Goal: Transaction & Acquisition: Book appointment/travel/reservation

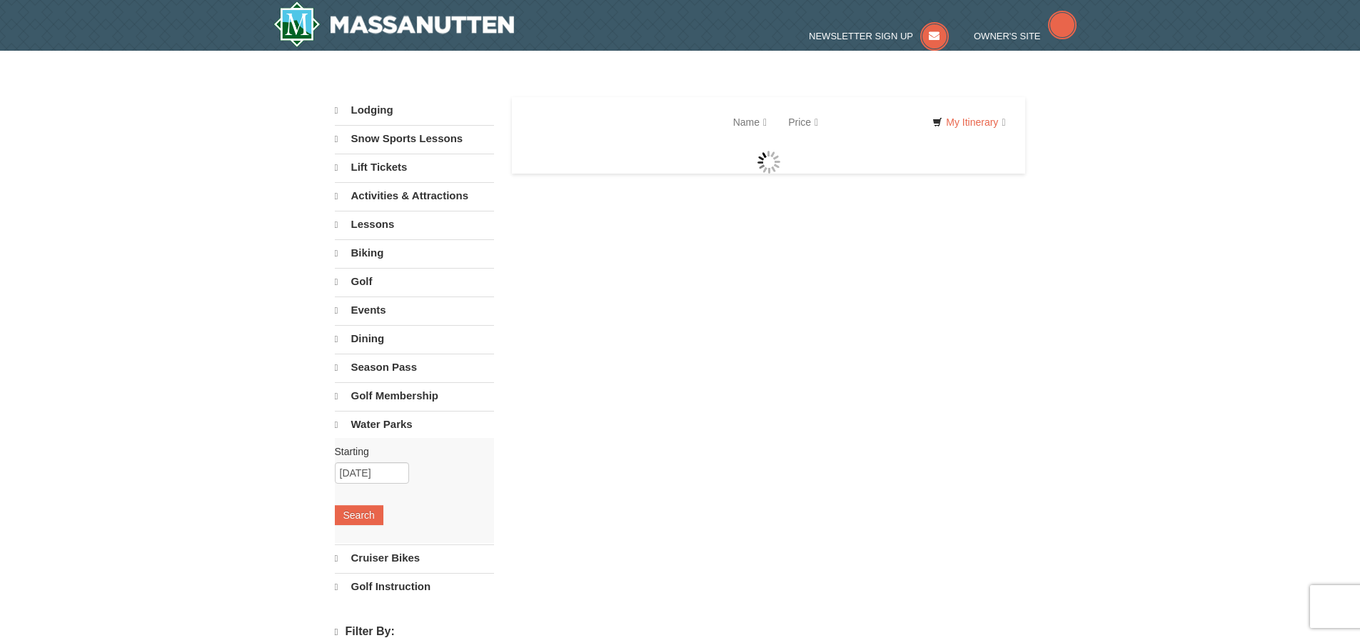
select select "10"
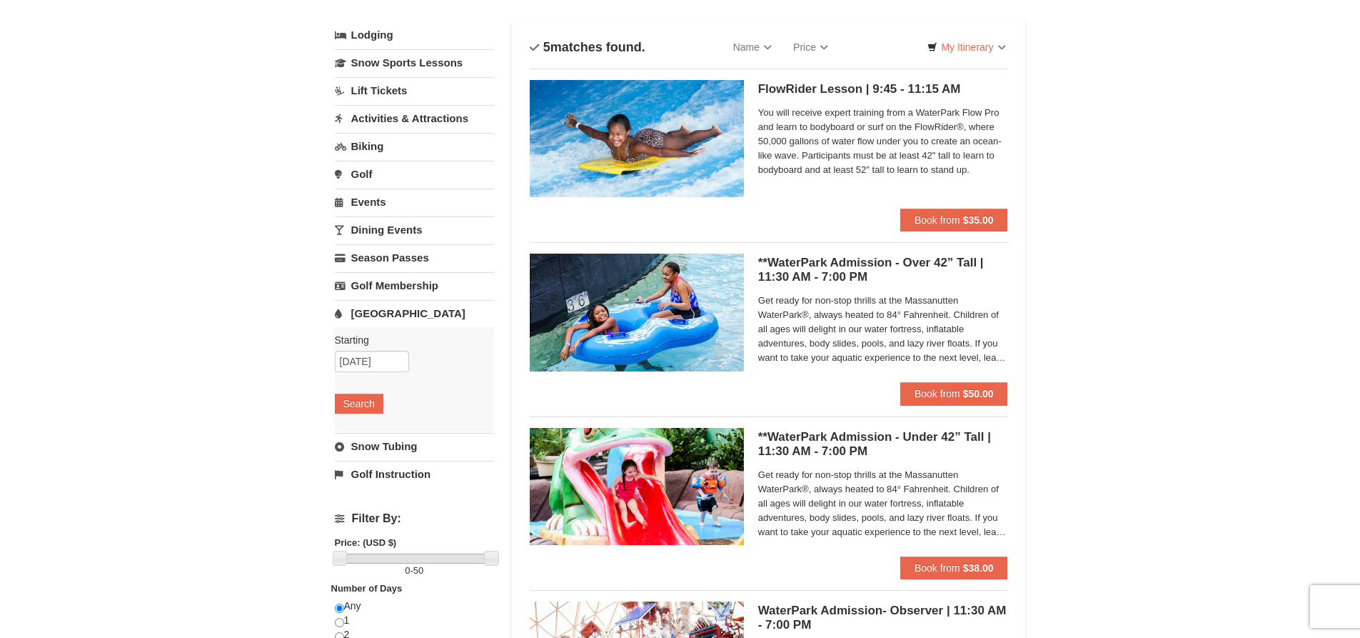
scroll to position [71, 0]
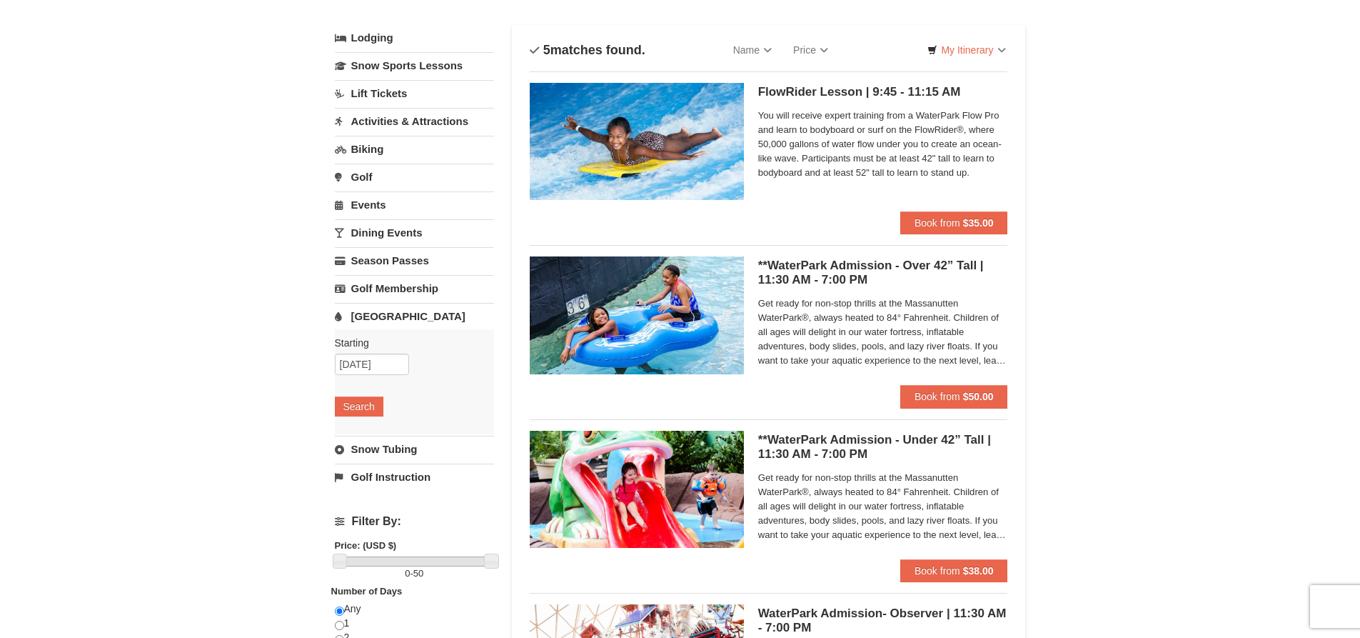
click at [386, 31] on link "Lodging" at bounding box center [414, 38] width 159 height 26
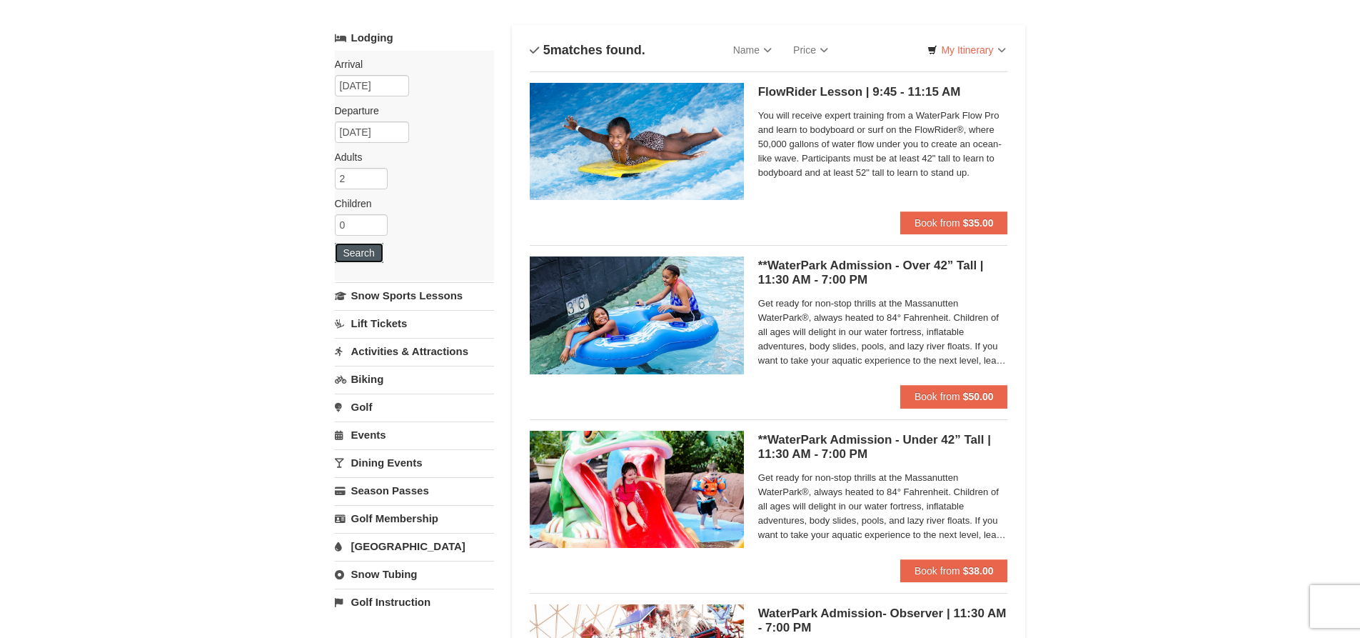
click at [371, 255] on button "Search" at bounding box center [359, 253] width 49 height 20
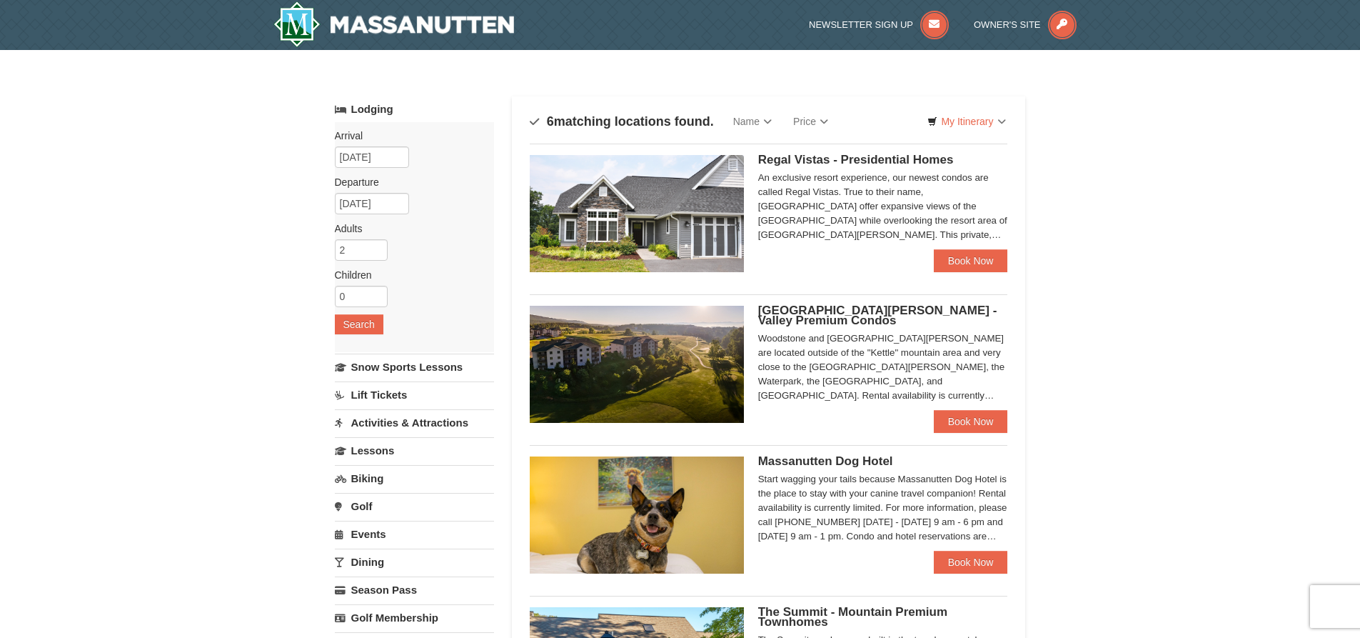
select select "10"
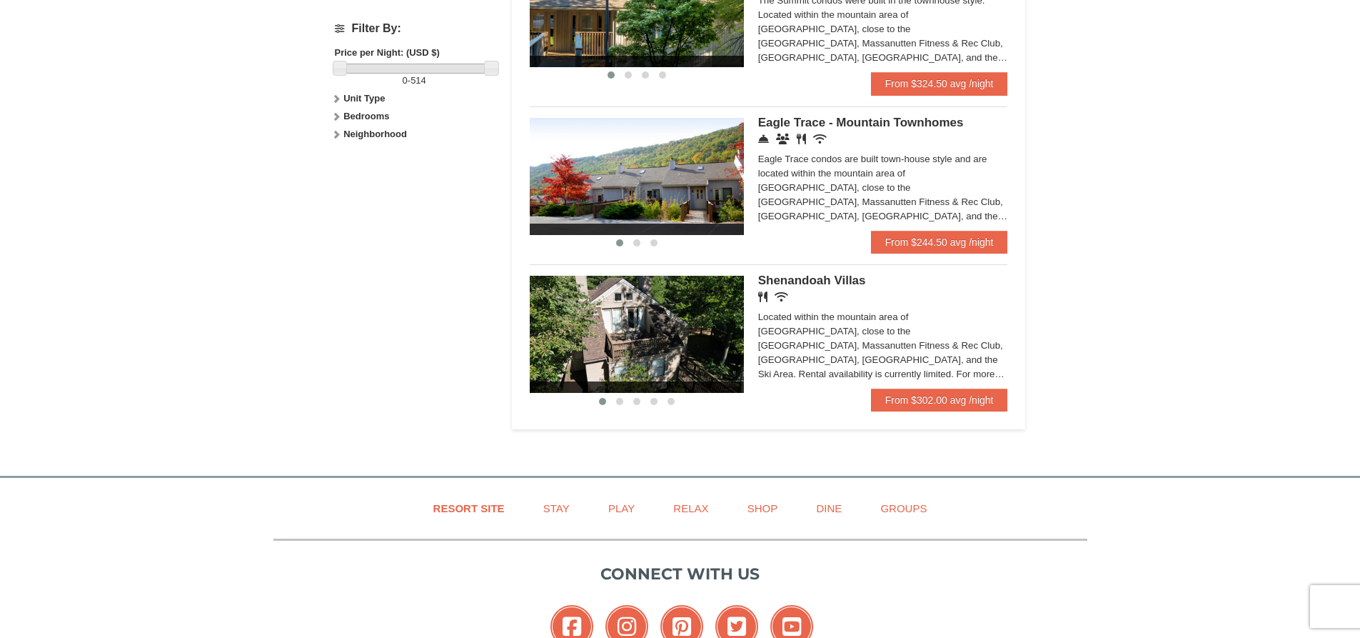
scroll to position [714, 0]
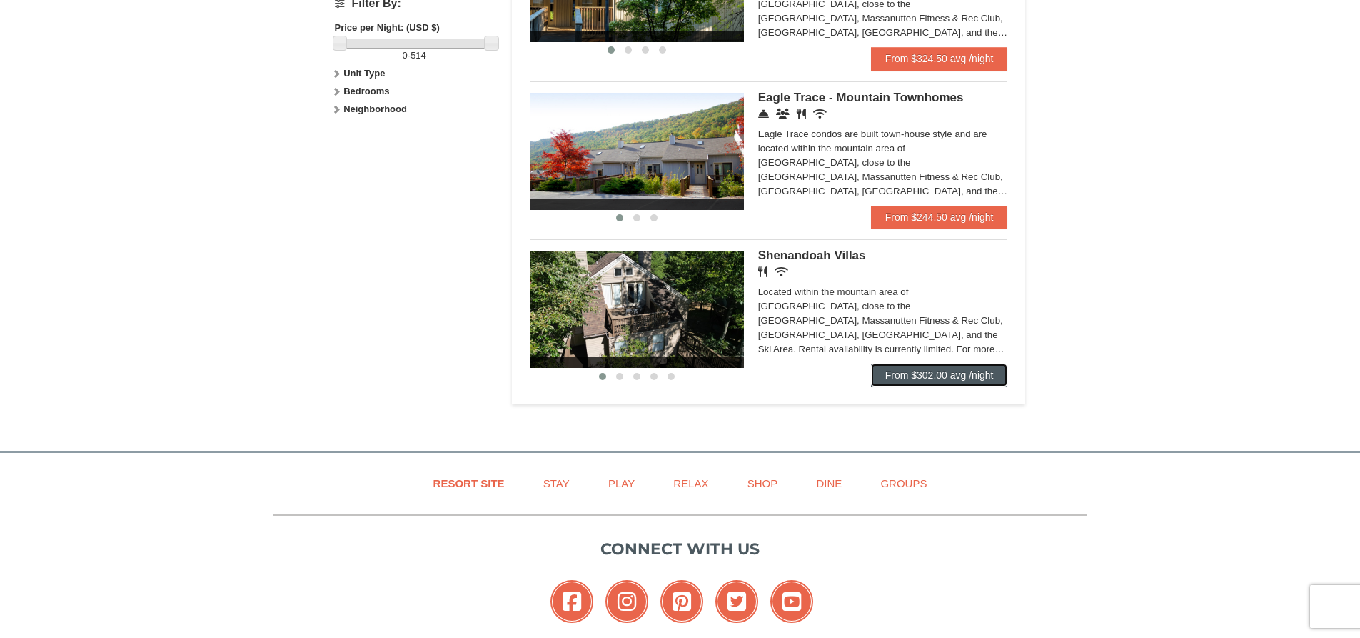
click at [917, 374] on link "From $302.00 avg /night" at bounding box center [939, 374] width 137 height 23
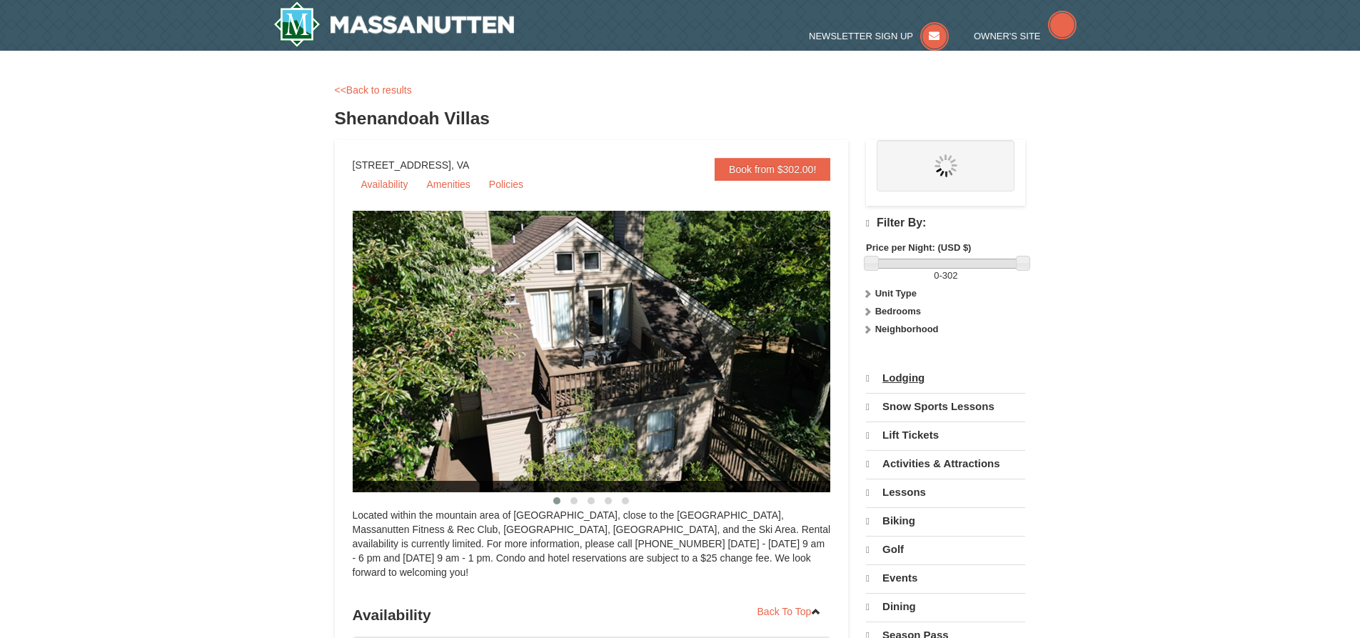
select select "10"
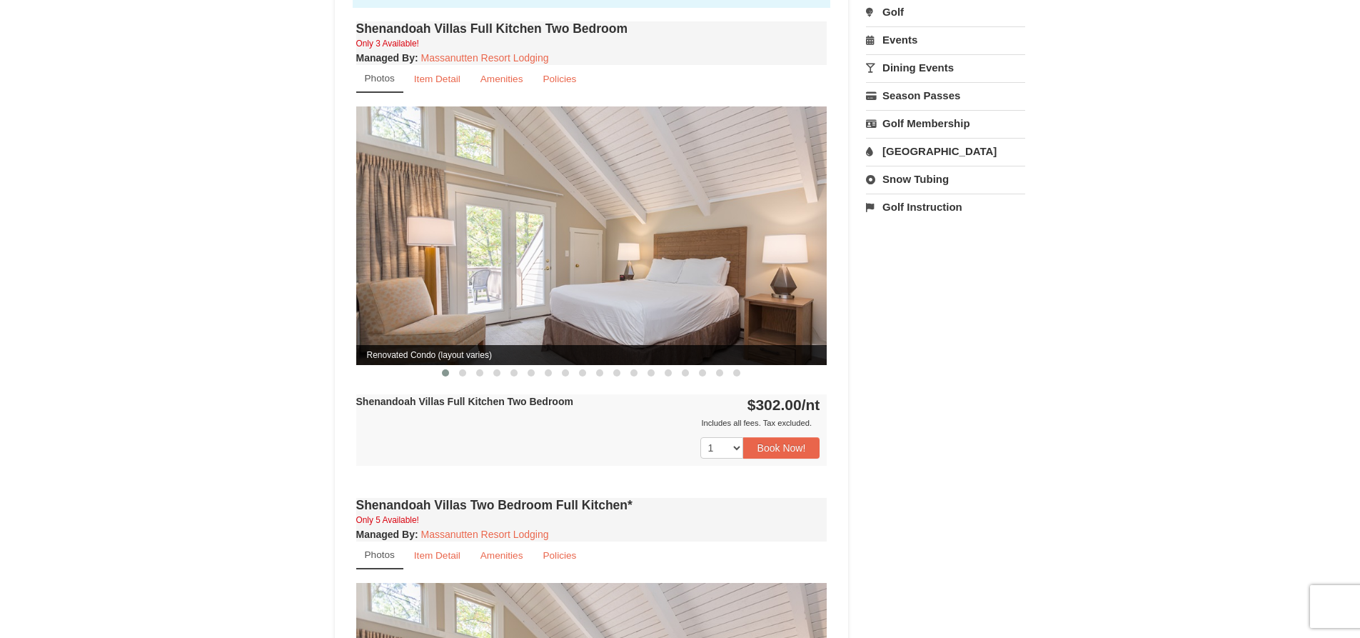
scroll to position [500, 0]
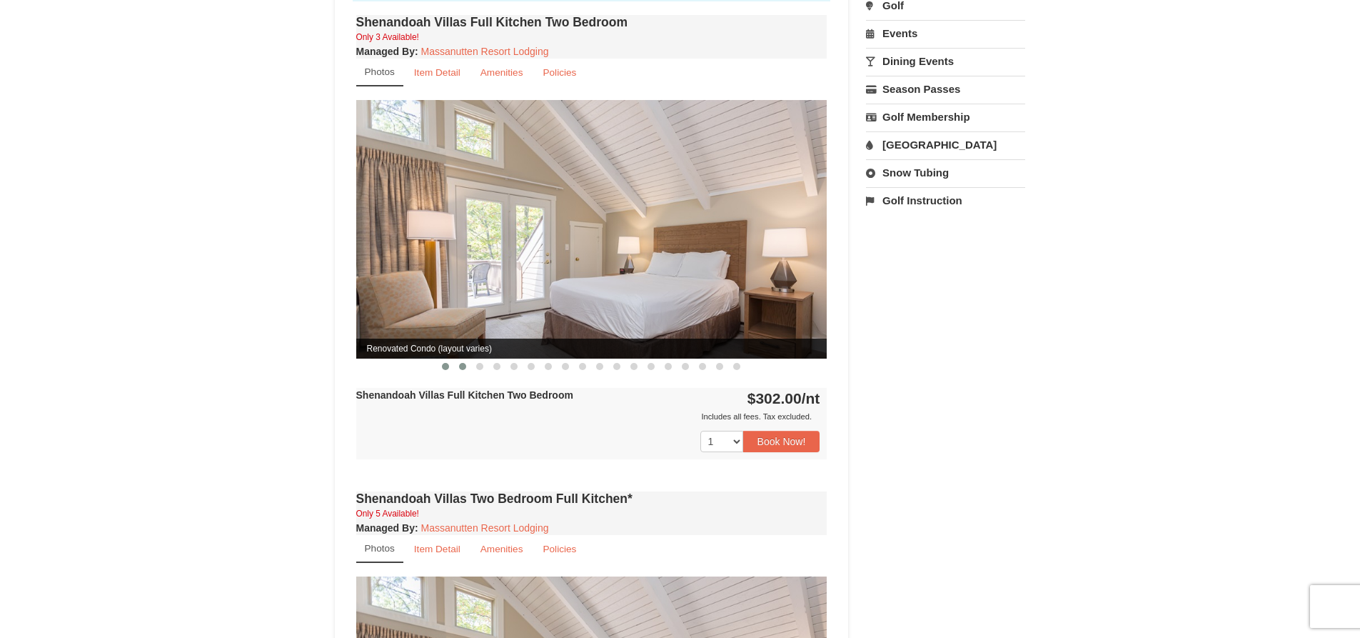
click at [460, 363] on span at bounding box center [462, 366] width 7 height 7
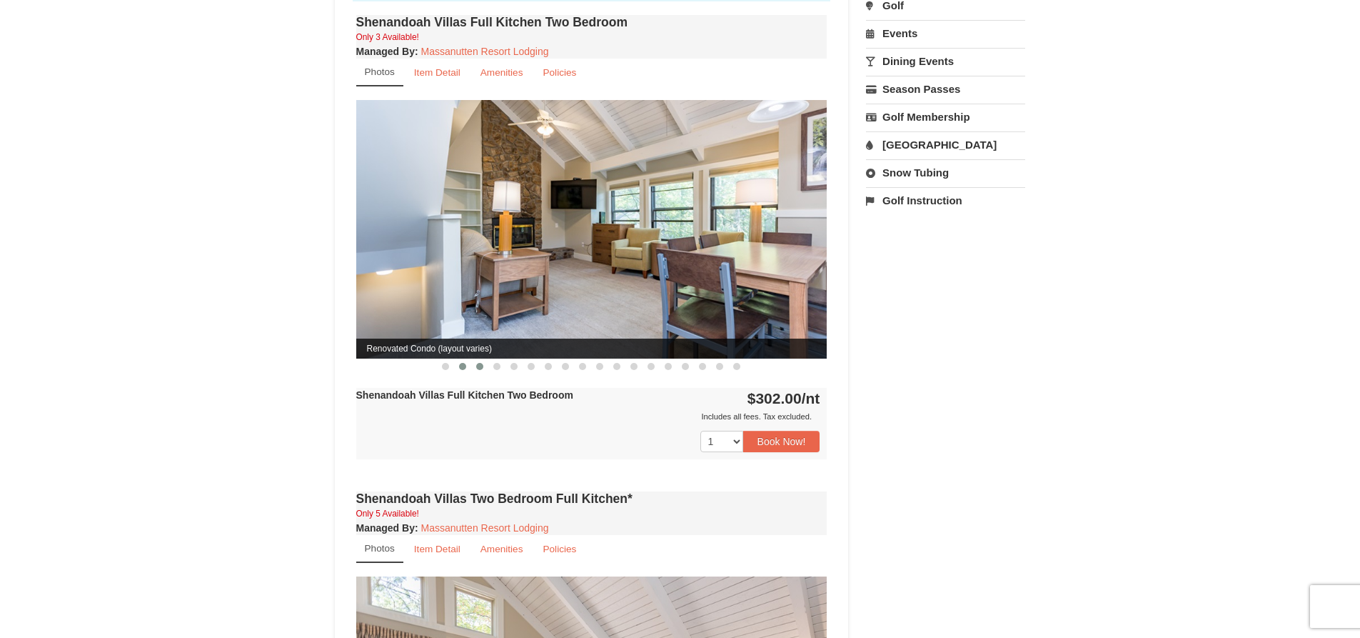
click at [475, 359] on button at bounding box center [479, 366] width 17 height 14
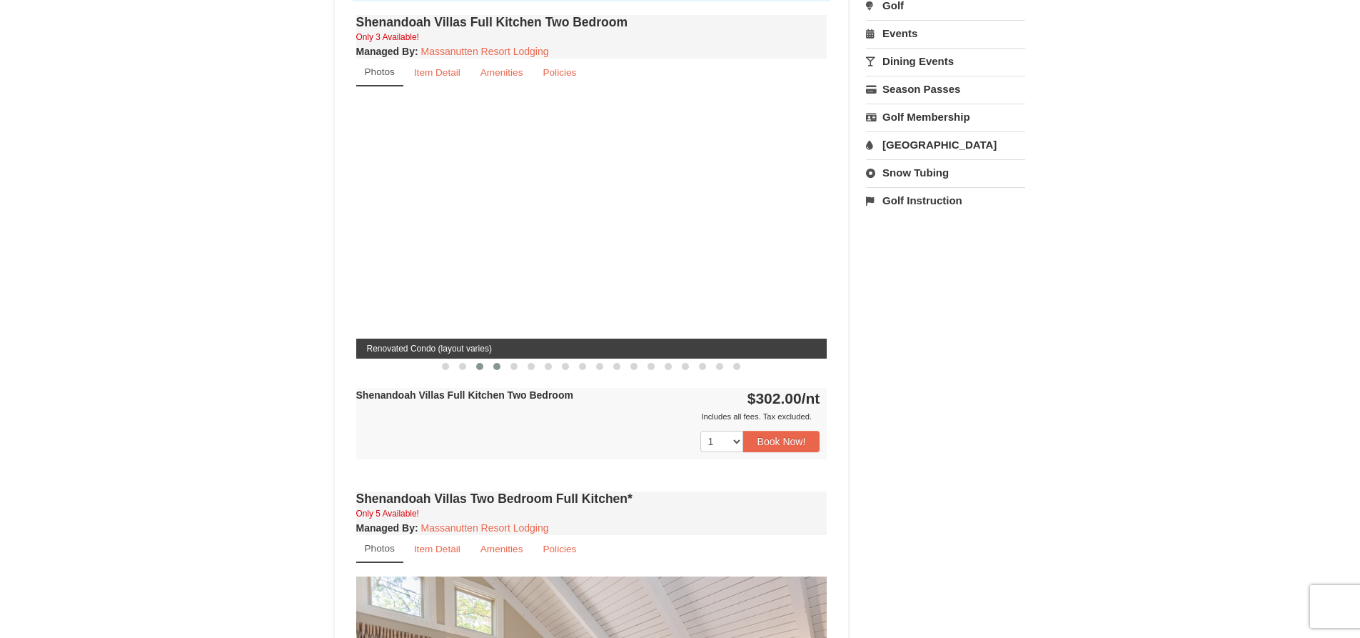
click at [500, 363] on span at bounding box center [496, 366] width 7 height 7
click at [513, 363] on span at bounding box center [514, 366] width 7 height 7
click at [441, 359] on button at bounding box center [445, 366] width 17 height 14
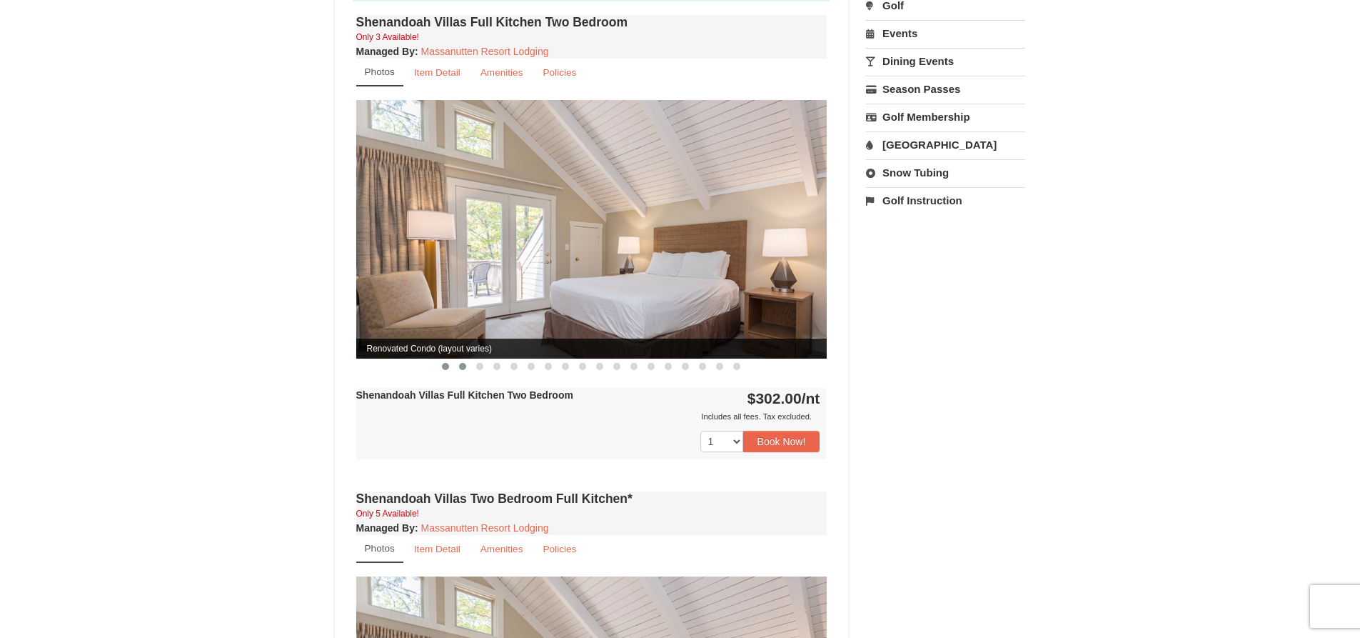
click at [459, 363] on span at bounding box center [462, 366] width 7 height 7
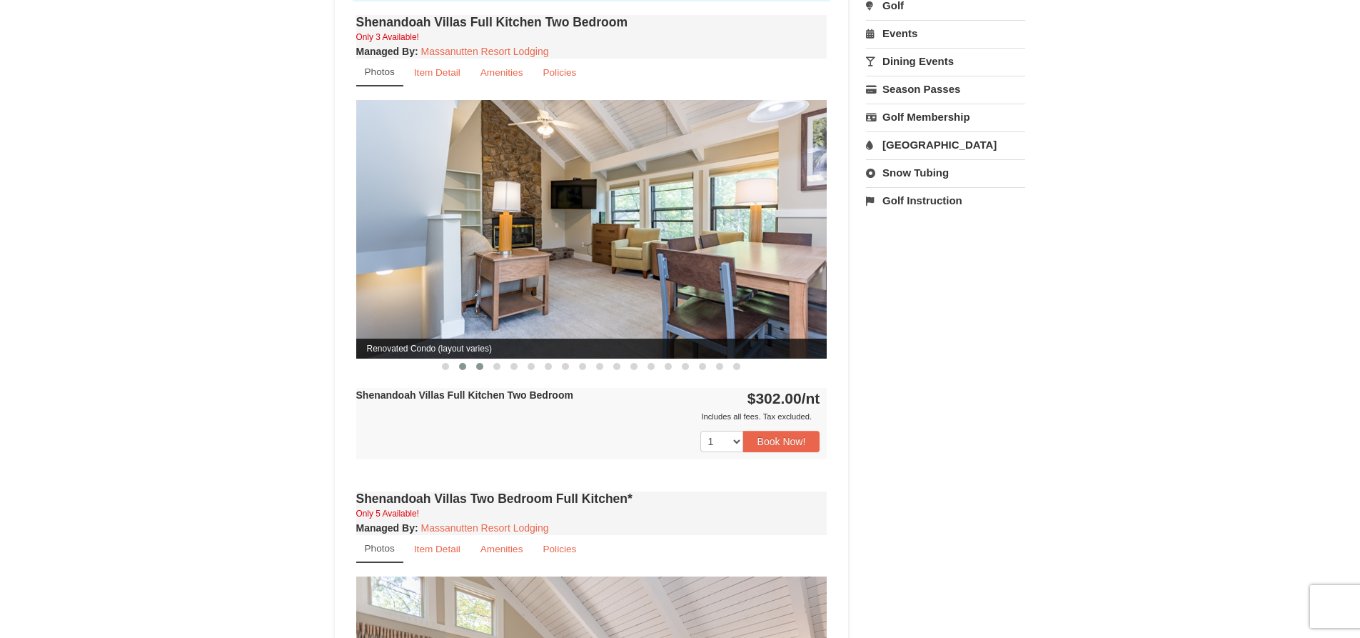
click at [478, 363] on span at bounding box center [479, 366] width 7 height 7
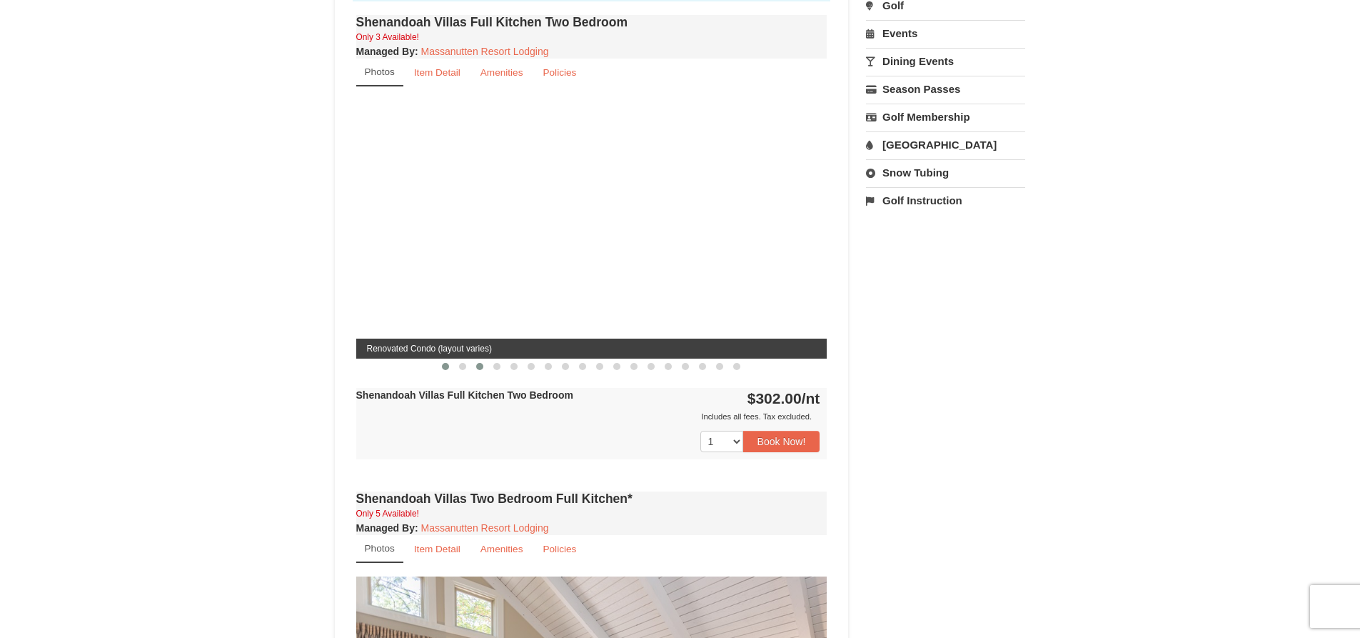
click at [444, 363] on span at bounding box center [445, 366] width 7 height 7
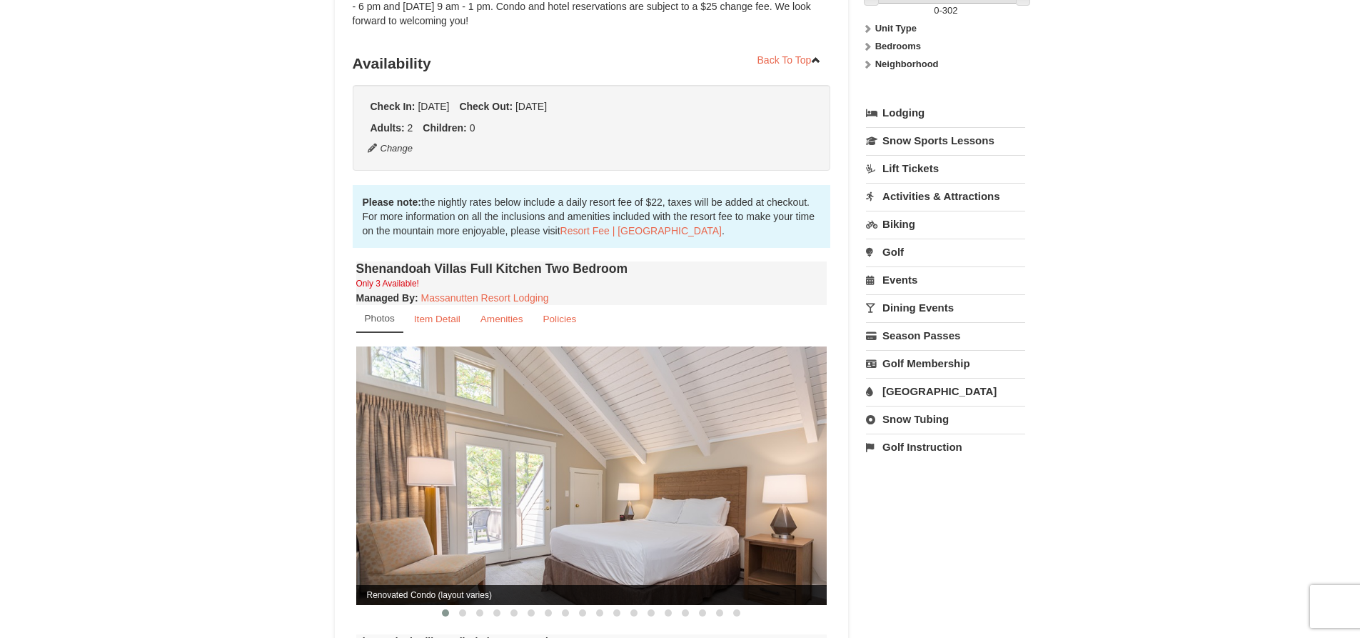
scroll to position [0, 0]
